Goal: Task Accomplishment & Management: Manage account settings

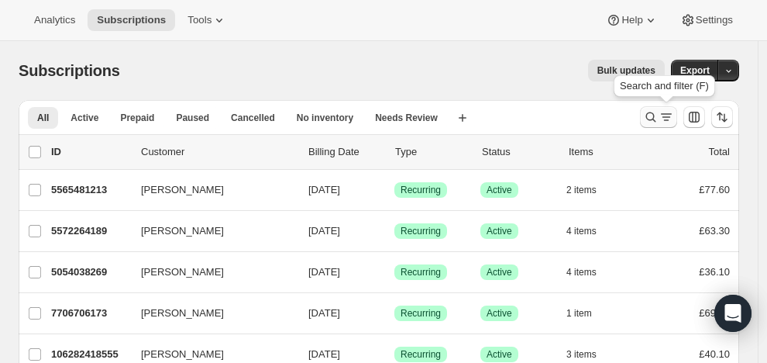
click at [658, 112] on icon "Search and filter results" at bounding box center [650, 116] width 15 height 15
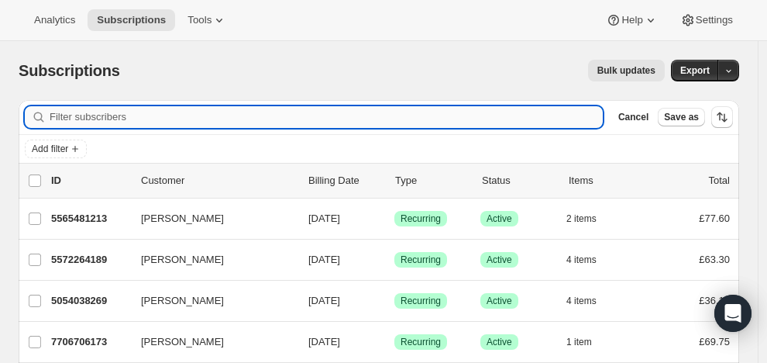
drag, startPoint x: 270, startPoint y: 116, endPoint x: 260, endPoint y: 118, distance: 9.4
click at [266, 119] on input "Filter subscribers" at bounding box center [326, 117] width 553 height 22
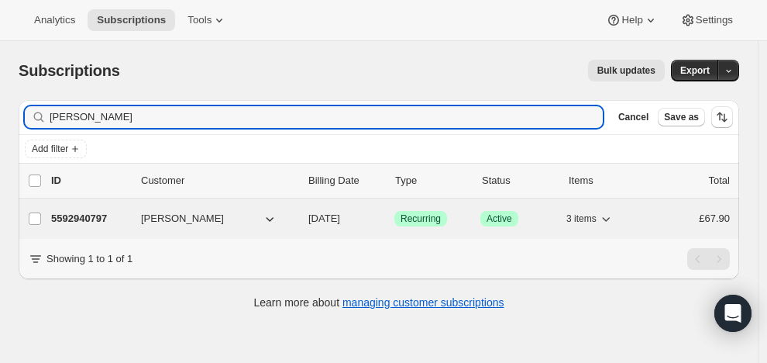
type input "[PERSON_NAME]"
click at [109, 215] on p "5592940797" at bounding box center [89, 218] width 77 height 15
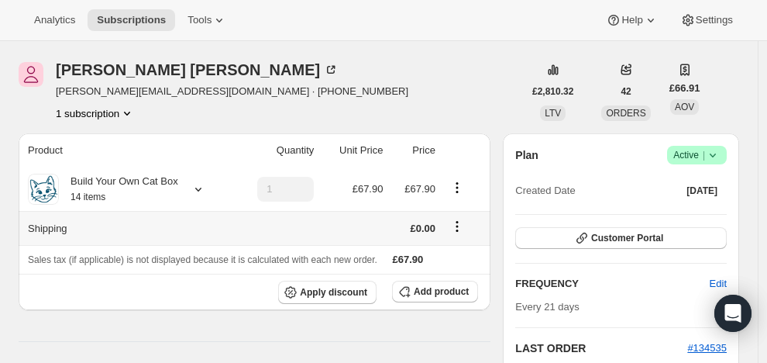
scroll to position [67, 0]
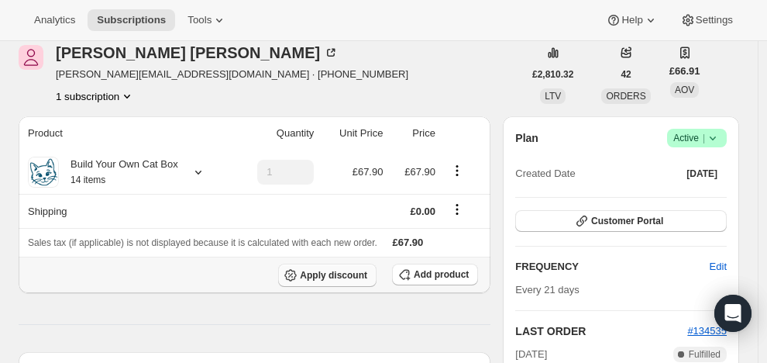
click at [347, 273] on span "Apply discount" at bounding box center [333, 275] width 67 height 12
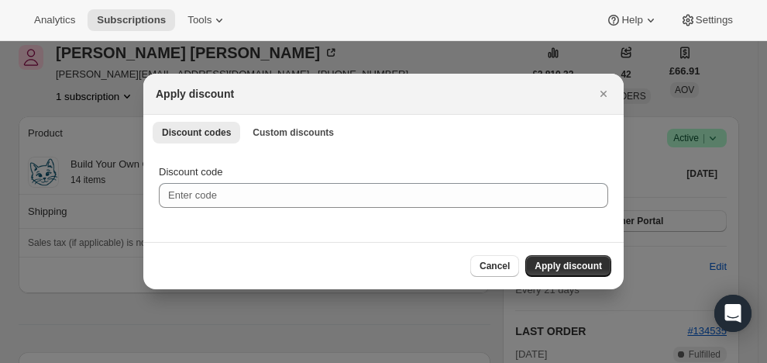
scroll to position [0, 0]
click at [318, 132] on span "Custom discounts" at bounding box center [293, 132] width 81 height 12
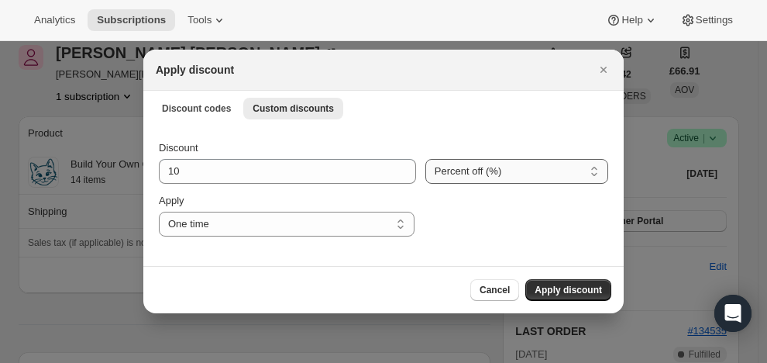
click at [456, 167] on select "Percent off (%) Amount off (£)" at bounding box center [516, 171] width 183 height 25
select select "fixed"
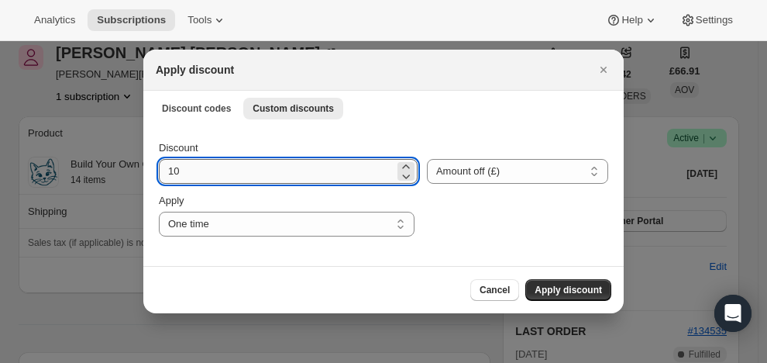
click at [298, 173] on input "10" at bounding box center [277, 171] width 236 height 25
type input "1"
type input "27.50"
click at [555, 284] on button "Apply discount" at bounding box center [568, 290] width 86 height 22
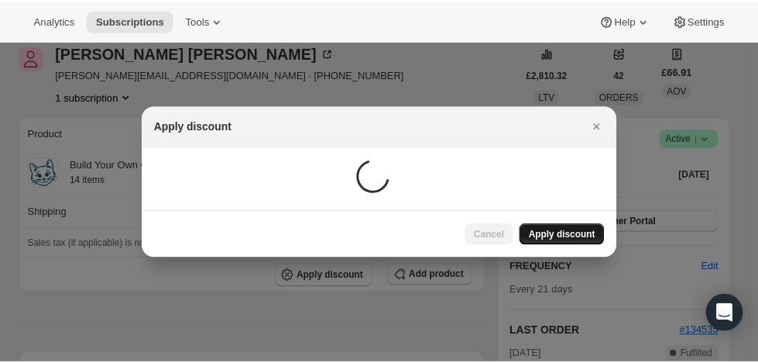
scroll to position [67, 0]
